Goal: Task Accomplishment & Management: Manage account settings

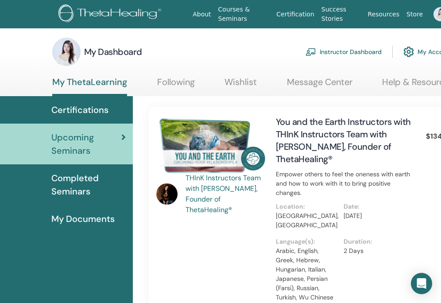
scroll to position [1, 0]
click at [280, 54] on link "Instructor Dashboard" at bounding box center [344, 51] width 76 height 19
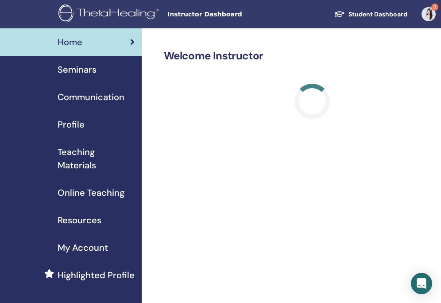
click at [68, 71] on span "Seminars" at bounding box center [77, 69] width 39 height 13
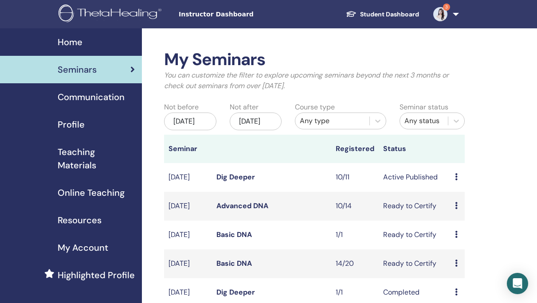
click at [441, 179] on icon at bounding box center [456, 176] width 3 height 7
click at [243, 182] on link "Dig Deeper" at bounding box center [235, 176] width 39 height 9
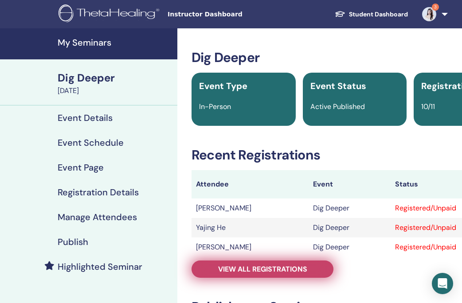
click at [291, 272] on span "View all registrations" at bounding box center [262, 269] width 89 height 9
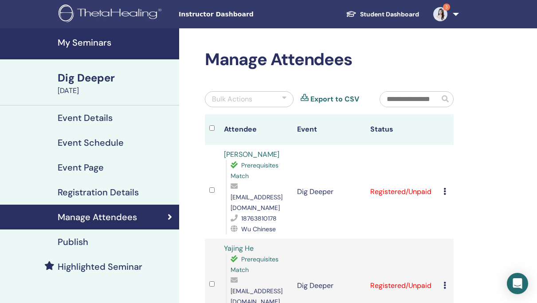
click at [442, 187] on td "Cancel Registration Do not auto-certify Mark as Paid Mark as Unpaid Mark as Abs…" at bounding box center [446, 192] width 15 height 94
click at [444, 188] on icon at bounding box center [444, 191] width 3 height 7
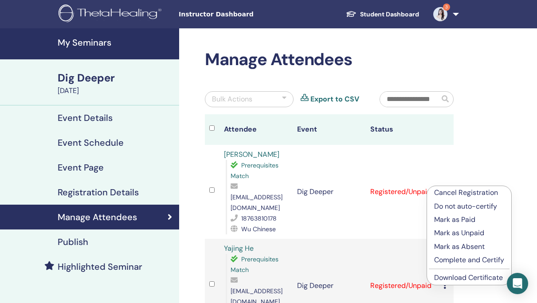
click at [460, 260] on p "Complete and Certify" at bounding box center [469, 260] width 70 height 11
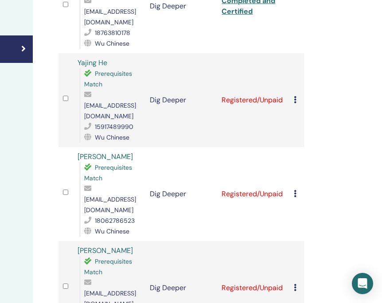
scroll to position [180, 144]
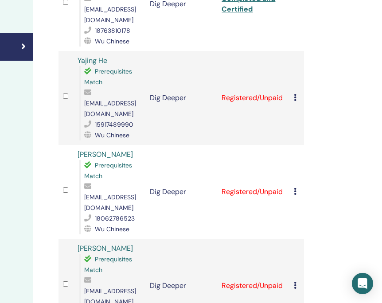
click at [295, 94] on icon at bounding box center [295, 97] width 3 height 7
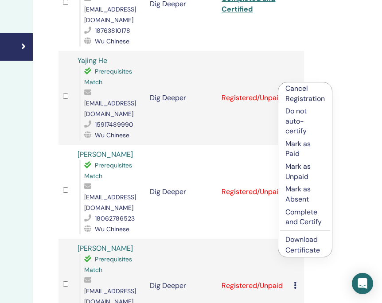
click at [311, 217] on p "Complete and Certify" at bounding box center [304, 217] width 39 height 20
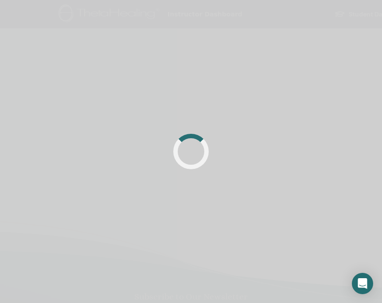
scroll to position [180, 144]
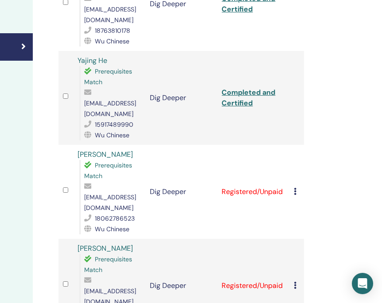
click at [295, 188] on icon at bounding box center [295, 191] width 3 height 7
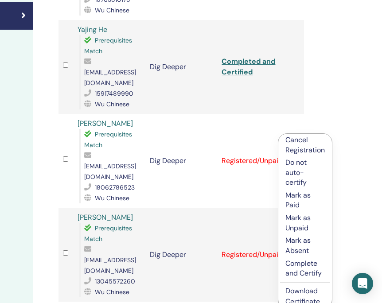
scroll to position [216, 144]
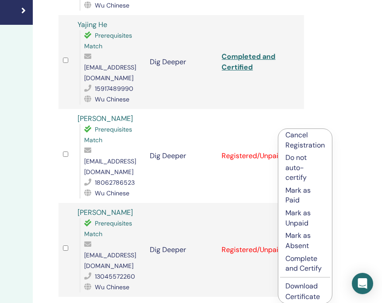
click at [303, 264] on p "Complete and Certify" at bounding box center [304, 264] width 39 height 20
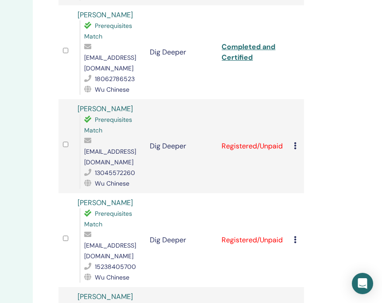
scroll to position [324, 144]
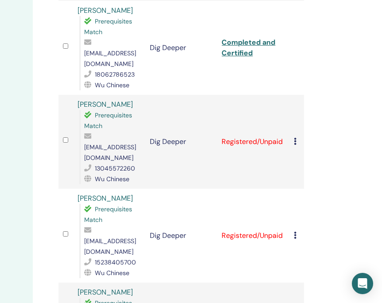
click at [297, 136] on div "Cancel Registration Do not auto-certify Mark as Paid Mark as Unpaid Mark as Abs…" at bounding box center [297, 141] width 6 height 11
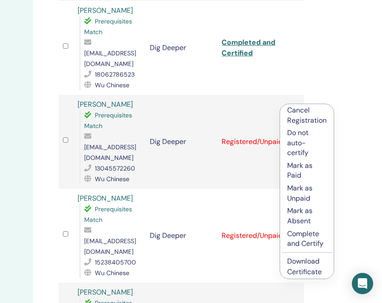
click at [312, 240] on p "Complete and Certify" at bounding box center [306, 239] width 39 height 20
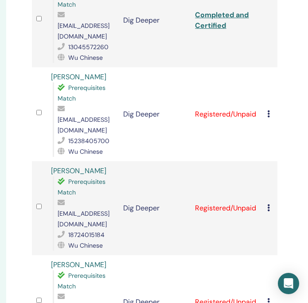
scroll to position [530, 171]
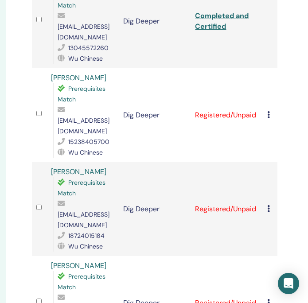
click at [268, 111] on icon at bounding box center [268, 114] width 3 height 7
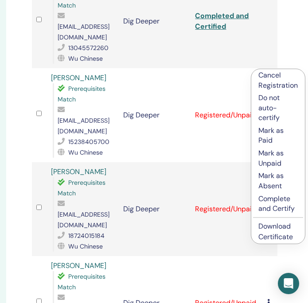
click at [269, 199] on p "Complete and Certify" at bounding box center [277, 204] width 39 height 20
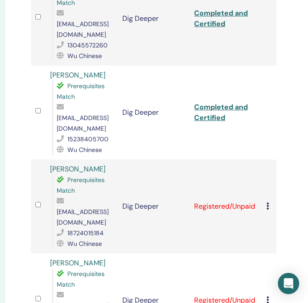
scroll to position [532, 172]
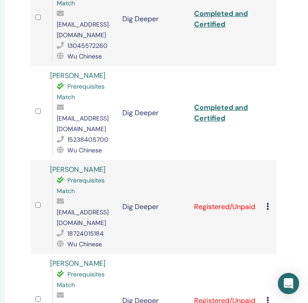
click at [266, 160] on td "Cancel Registration Do not auto-certify Mark as Paid Mark as Unpaid Mark as Abs…" at bounding box center [269, 207] width 15 height 94
click at [267, 203] on icon at bounding box center [267, 206] width 3 height 7
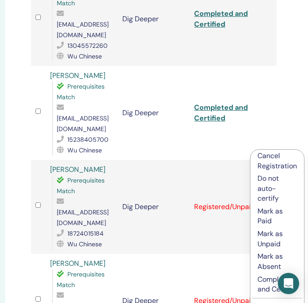
click at [266, 280] on p "Complete and Certify" at bounding box center [276, 285] width 39 height 20
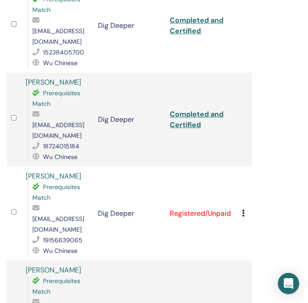
scroll to position [619, 196]
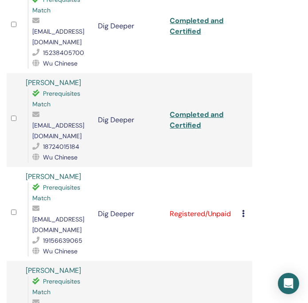
click at [243, 210] on icon at bounding box center [243, 213] width 3 height 7
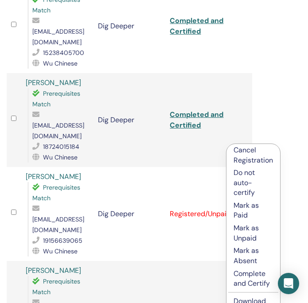
click at [247, 277] on p "Complete and Certify" at bounding box center [253, 279] width 39 height 20
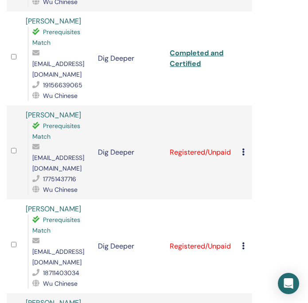
scroll to position [772, 197]
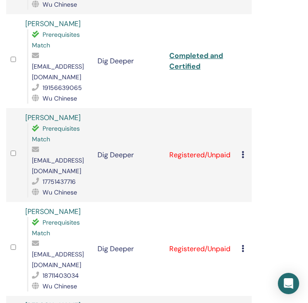
click at [244, 151] on icon at bounding box center [242, 154] width 3 height 7
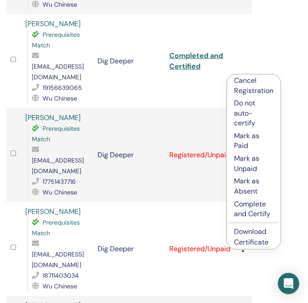
click at [262, 208] on p "Complete and Certify" at bounding box center [253, 209] width 39 height 20
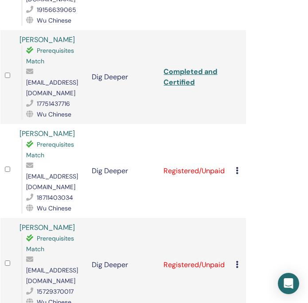
scroll to position [850, 202]
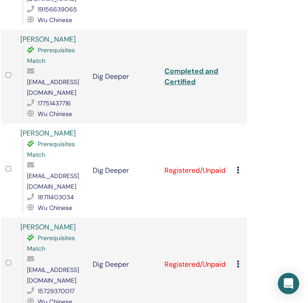
click at [237, 167] on icon at bounding box center [238, 170] width 3 height 7
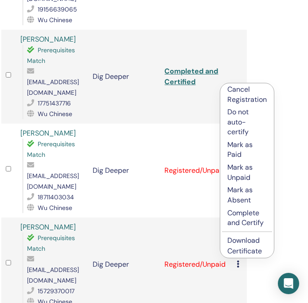
click at [251, 218] on p "Complete and Certify" at bounding box center [246, 218] width 39 height 20
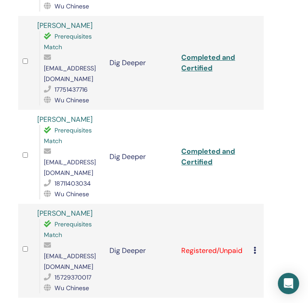
scroll to position [861, 185]
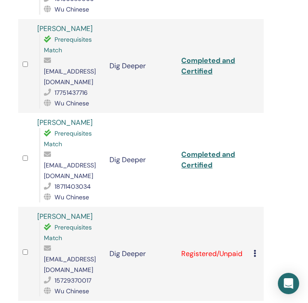
click at [254, 250] on icon at bounding box center [254, 253] width 3 height 7
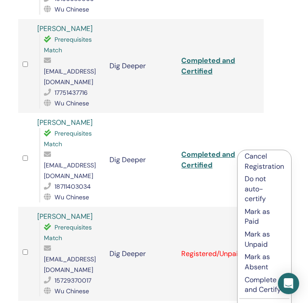
click at [263, 281] on p "Complete and Certify" at bounding box center [264, 285] width 39 height 20
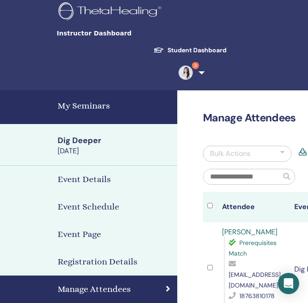
scroll to position [861, 185]
